Goal: Find contact information: Obtain details needed to contact an individual or organization

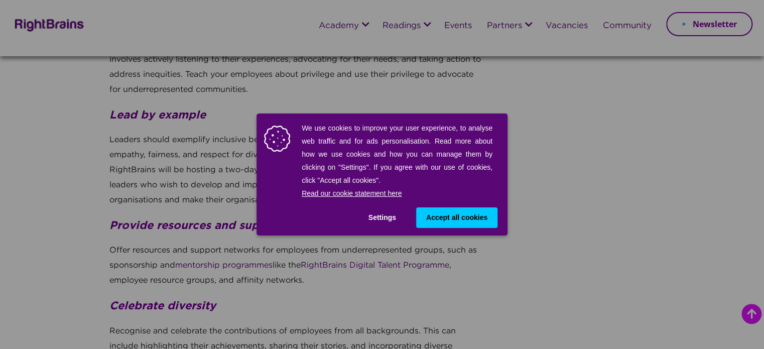
scroll to position [2559, 0]
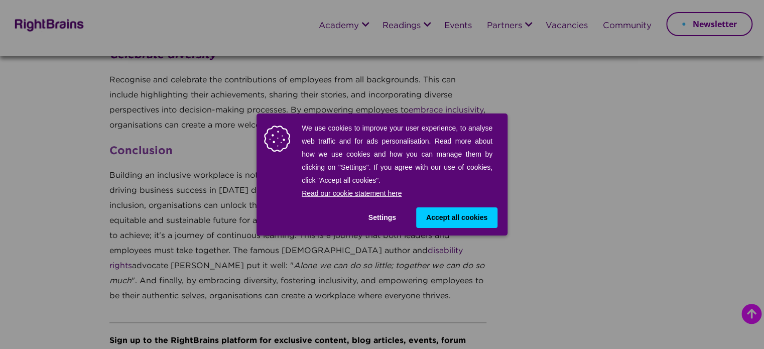
click at [439, 220] on span "Accept all cookies" at bounding box center [456, 217] width 61 height 11
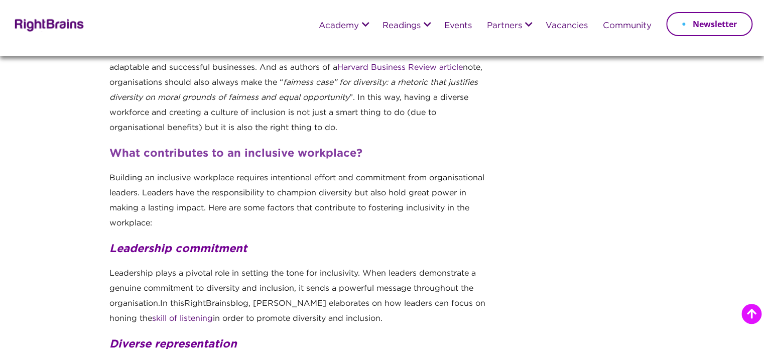
scroll to position [953, 0]
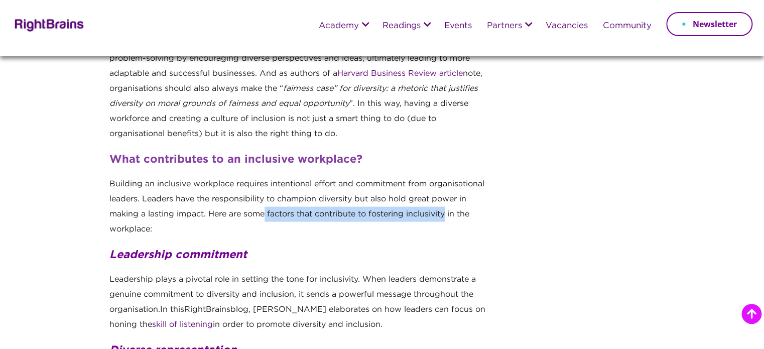
drag, startPoint x: 312, startPoint y: 252, endPoint x: 187, endPoint y: 266, distance: 125.7
click at [187, 232] on span "Building an inclusive workplace requires intentional effort and commitment from…" at bounding box center [296, 206] width 375 height 53
copy span "factors that contribute to fostering inclusivity"
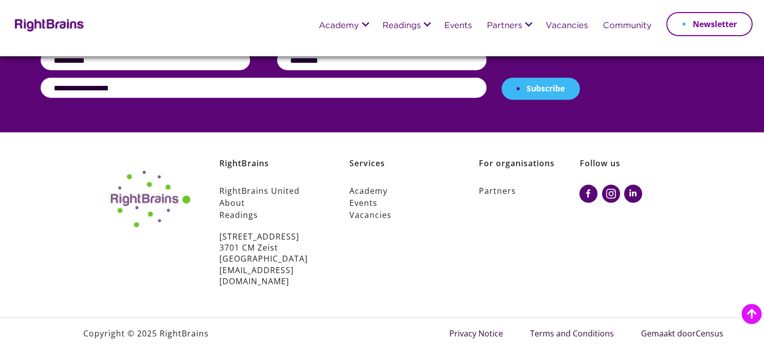
scroll to position [3353, 0]
click at [629, 197] on icon at bounding box center [633, 193] width 8 height 8
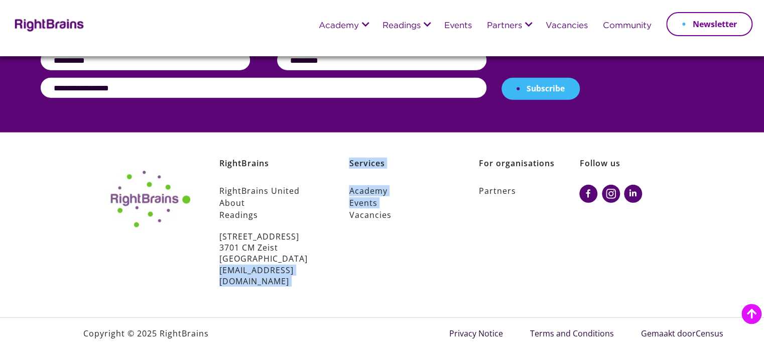
drag, startPoint x: 122, startPoint y: 284, endPoint x: 259, endPoint y: 286, distance: 137.0
click at [259, 286] on div "RightBrains RightBrains United About Readings [STREET_ADDRESS] [EMAIL_ADDRESS][…" at bounding box center [382, 222] width 564 height 129
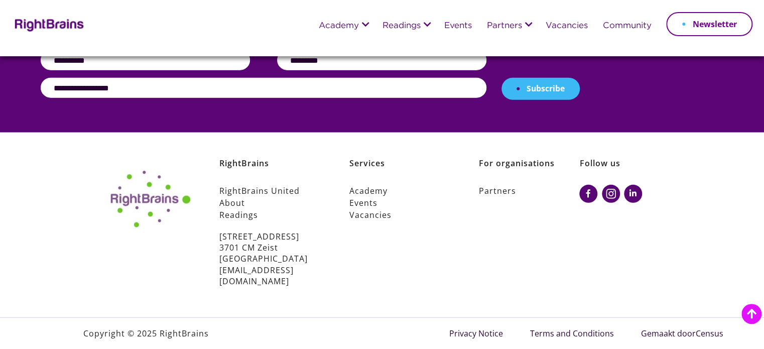
click at [100, 273] on div at bounding box center [145, 222] width 90 height 129
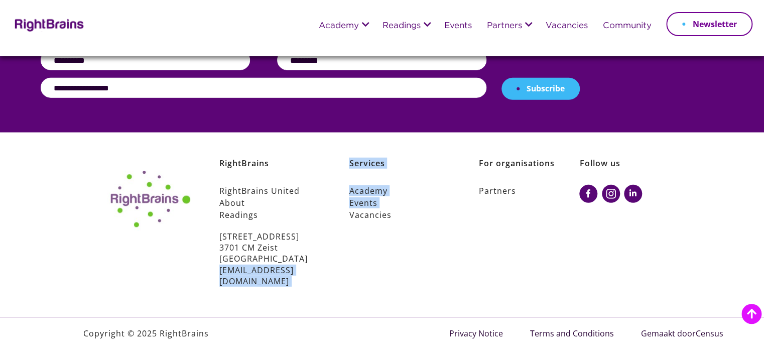
drag, startPoint x: 119, startPoint y: 276, endPoint x: 257, endPoint y: 280, distance: 138.0
click at [237, 280] on div "RightBrains RightBrains United About Readings [STREET_ADDRESS] [EMAIL_ADDRESS][…" at bounding box center [382, 222] width 564 height 129
click at [320, 275] on div "Services Academy Events Vacancies [STREET_ADDRESS] [EMAIL_ADDRESS][DOMAIN_NAME]" at bounding box center [385, 222] width 130 height 129
click at [320, 276] on div "Services Academy Events Vacancies [STREET_ADDRESS] [EMAIL_ADDRESS][DOMAIN_NAME]" at bounding box center [385, 222] width 130 height 129
drag, startPoint x: 213, startPoint y: 288, endPoint x: 125, endPoint y: 283, distance: 88.4
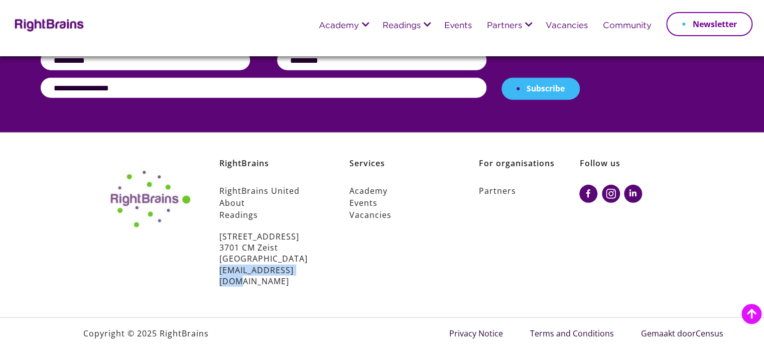
click at [125, 283] on div "RightBrains RightBrains United About Readings [STREET_ADDRESS] [EMAIL_ADDRESS][…" at bounding box center [382, 224] width 764 height 185
copy link "[EMAIL_ADDRESS][DOMAIN_NAME]"
